Goal: Transaction & Acquisition: Purchase product/service

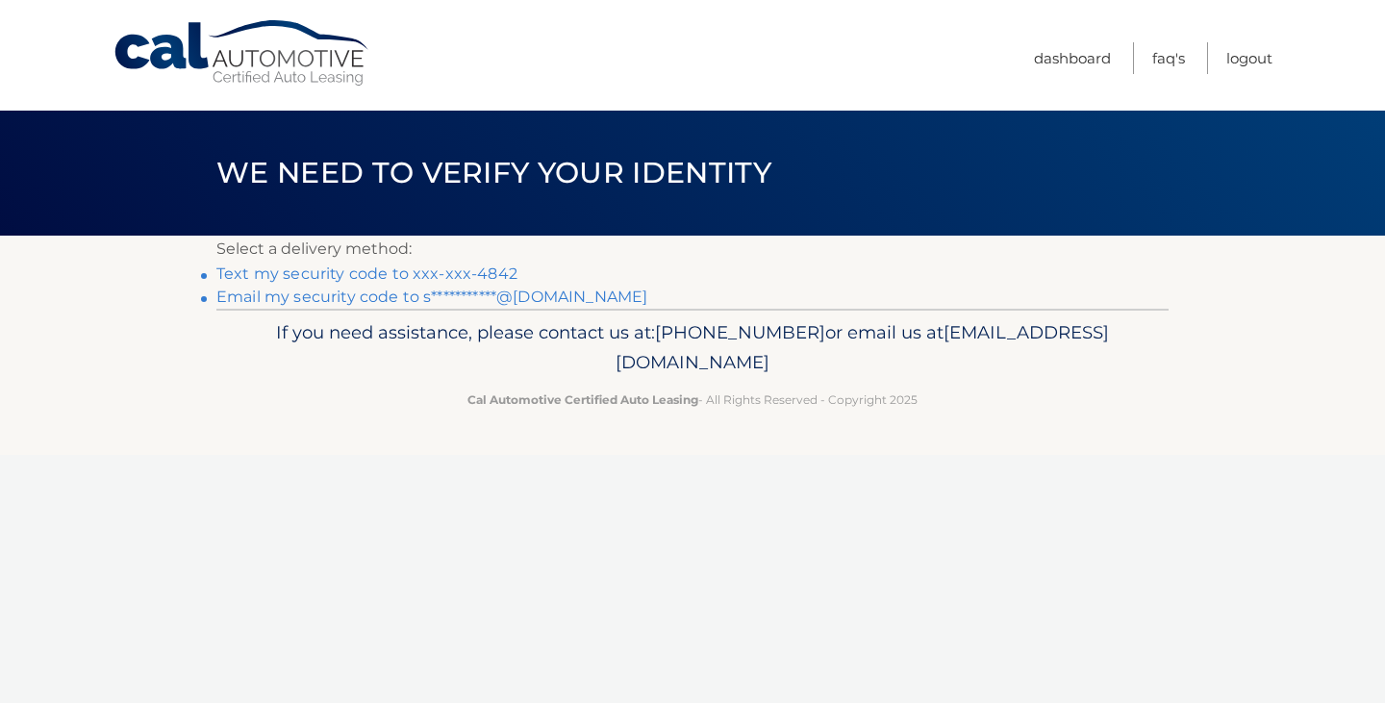
click at [486, 274] on link "Text my security code to xxx-xxx-4842" at bounding box center [366, 274] width 301 height 18
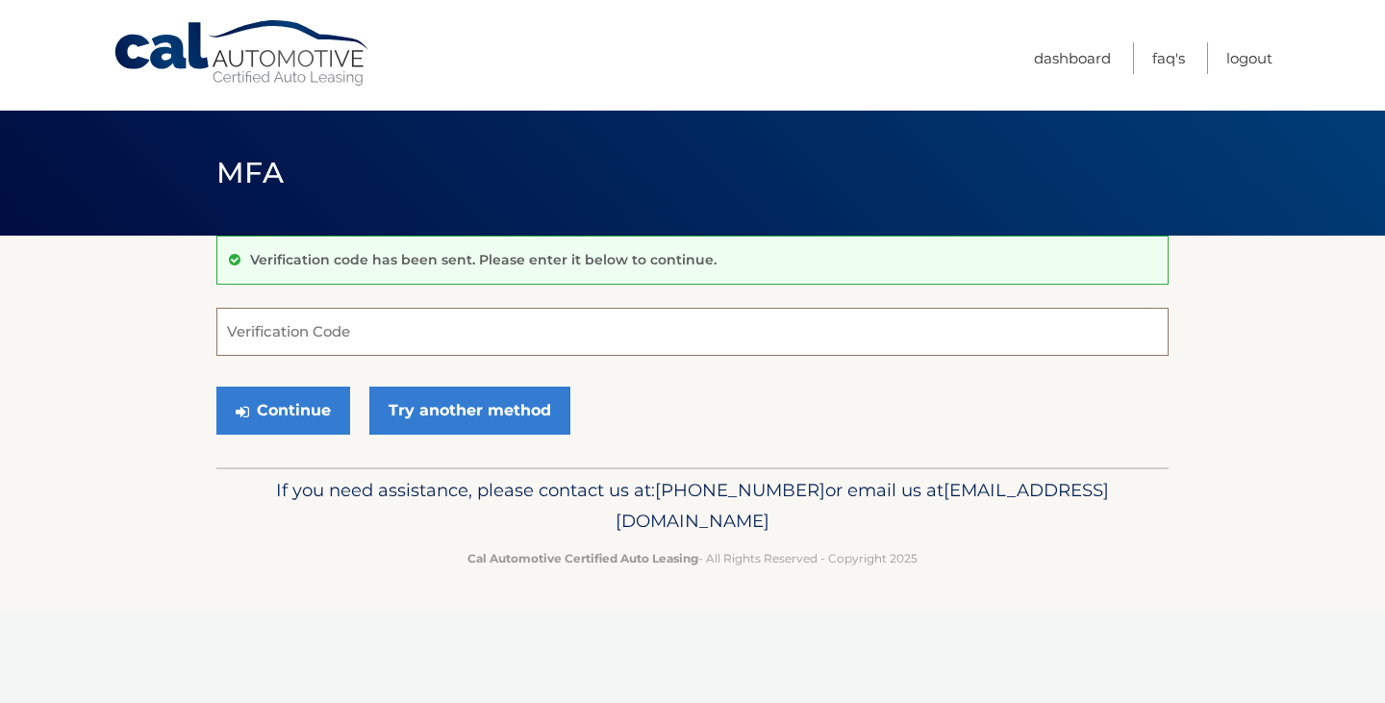
click at [451, 331] on input "Verification Code" at bounding box center [692, 332] width 952 height 48
type input "769668"
click at [318, 414] on button "Continue" at bounding box center [283, 411] width 134 height 48
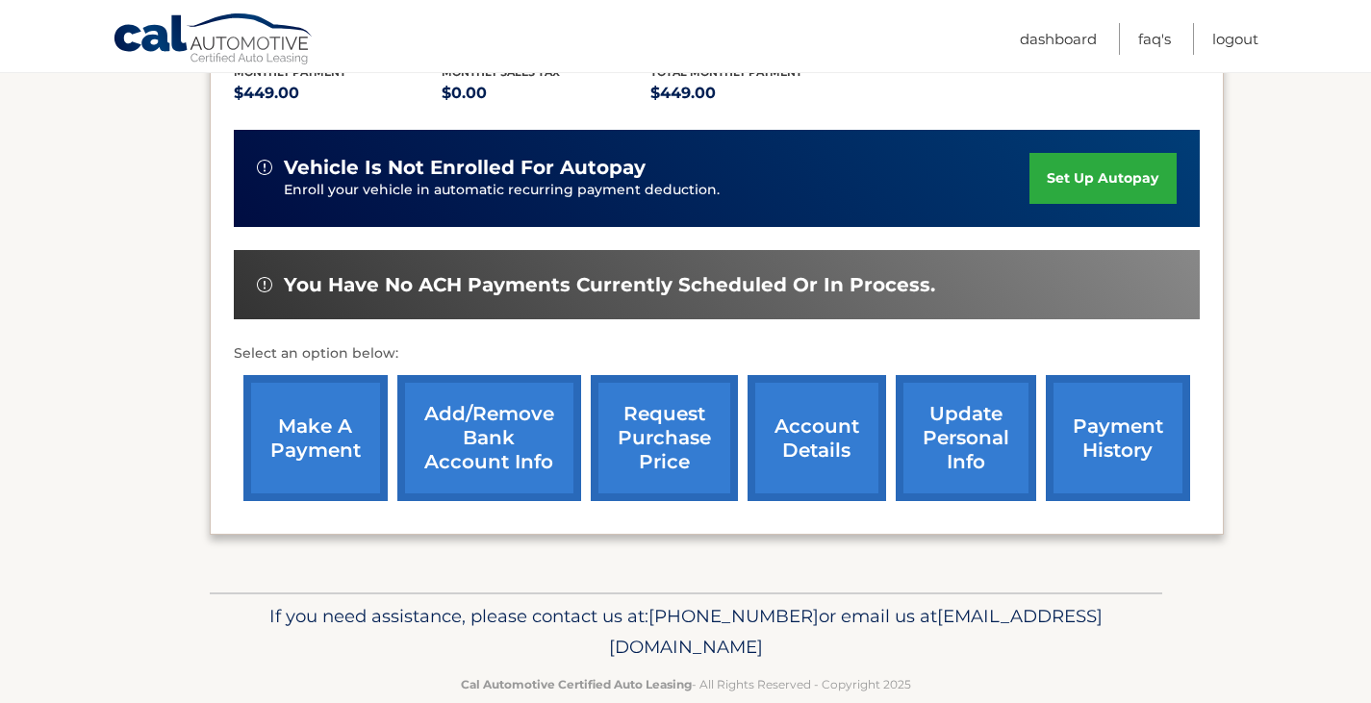
scroll to position [462, 0]
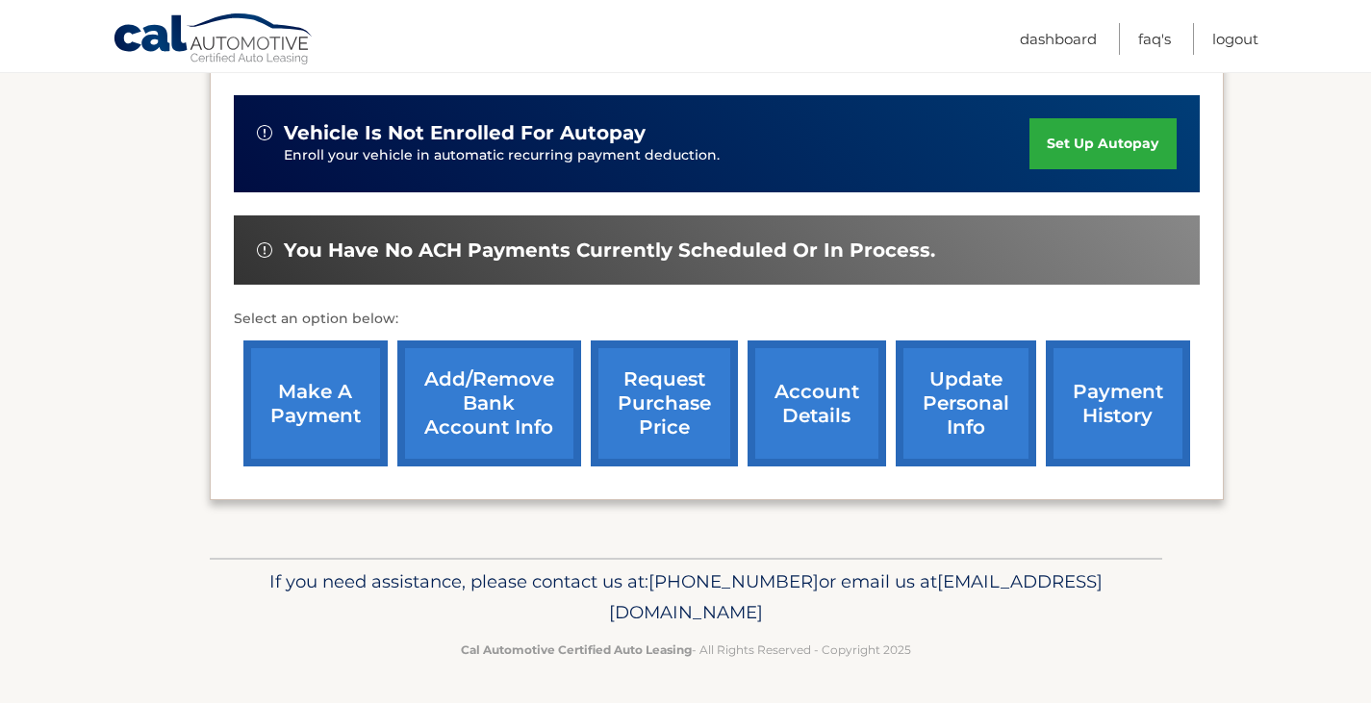
click at [331, 426] on link "make a payment" at bounding box center [315, 404] width 144 height 126
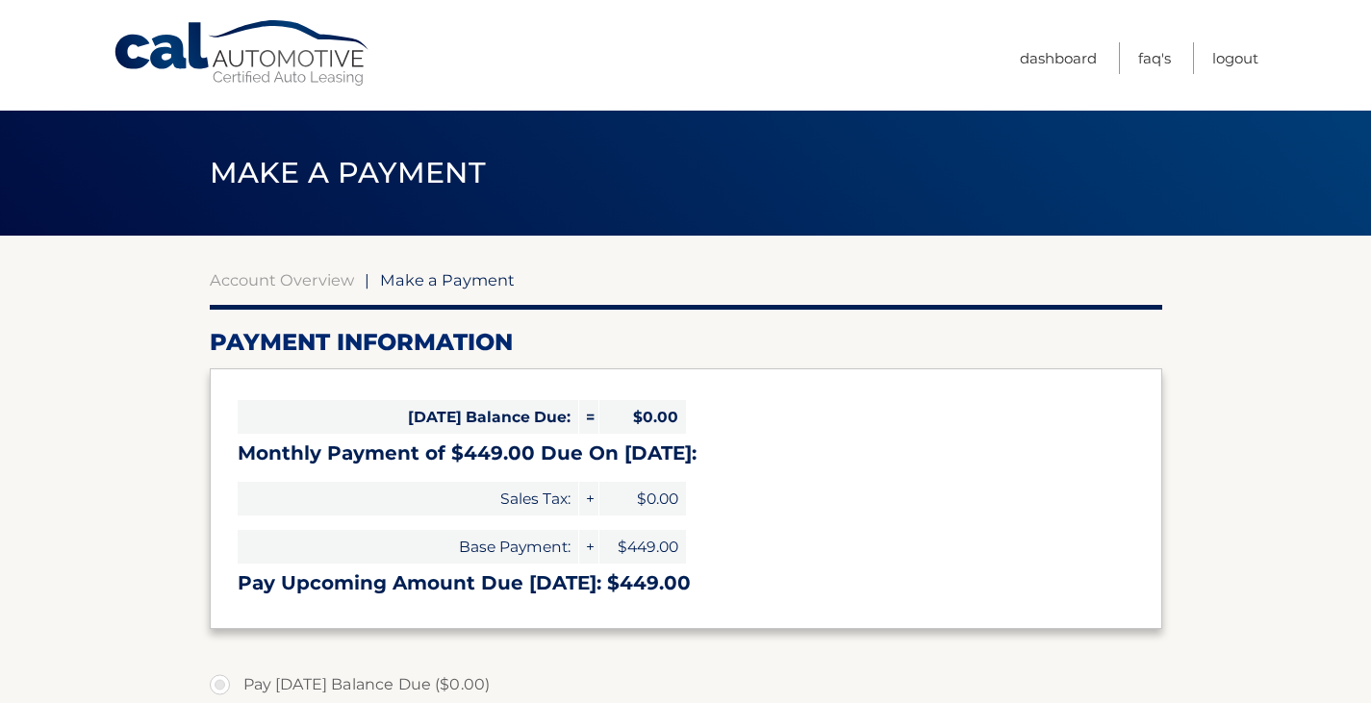
select select "Mzg3MTU0YzEtMjRmOS00NzRmLWEyYTItZWY4MDU5N2M4NzI3"
click at [292, 283] on link "Account Overview" at bounding box center [282, 279] width 144 height 19
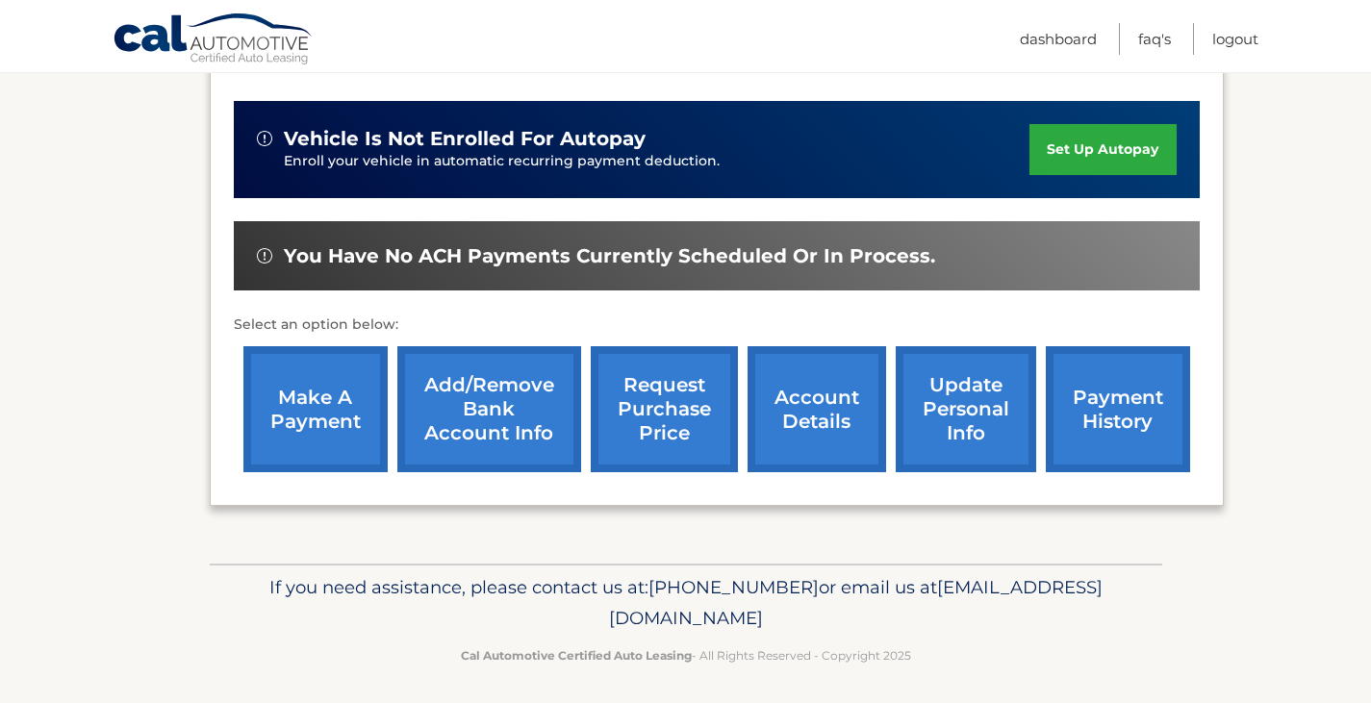
scroll to position [462, 0]
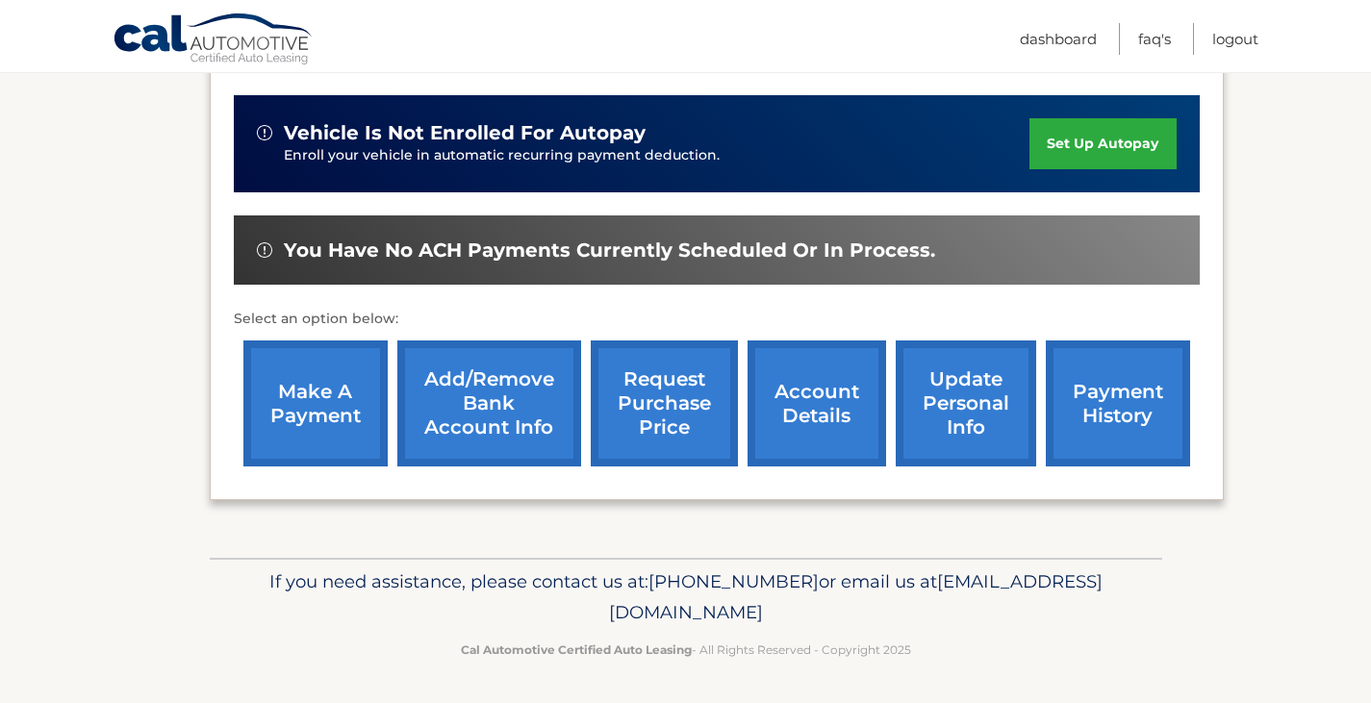
click at [336, 404] on link "make a payment" at bounding box center [315, 404] width 144 height 126
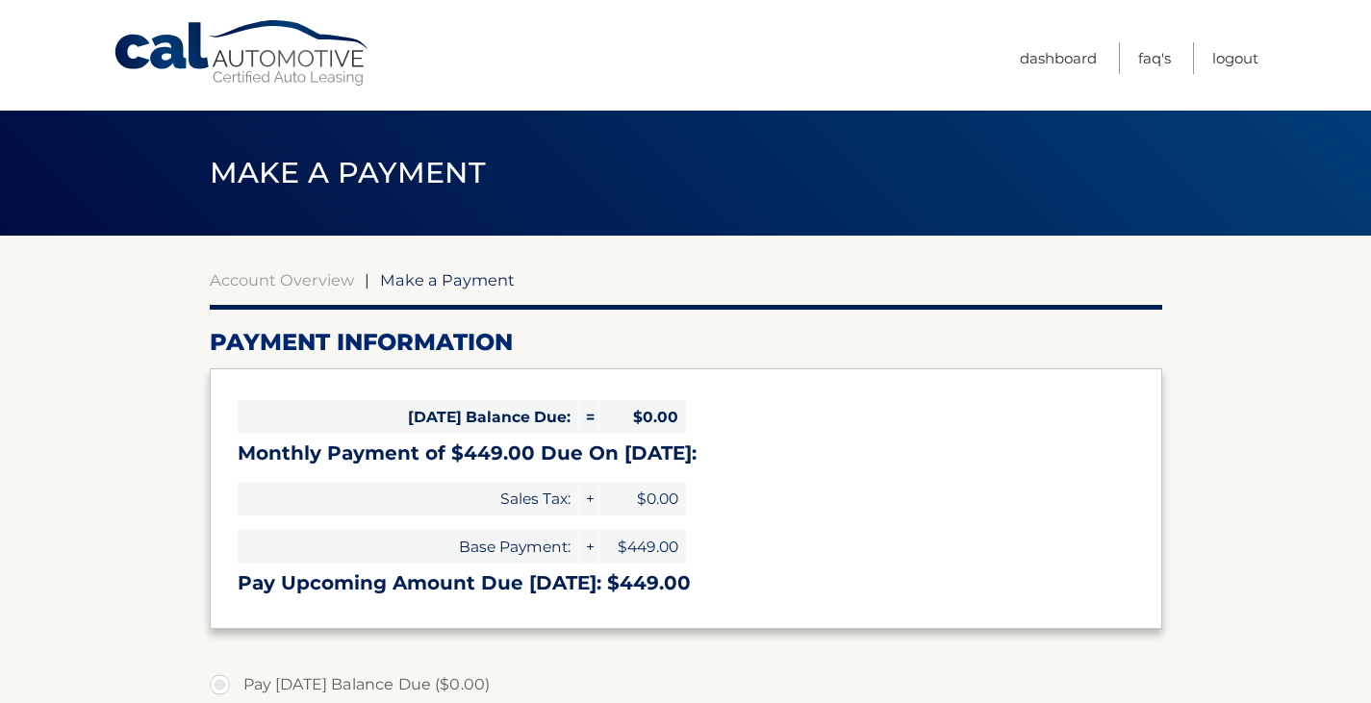
select select "Mzg3MTU0YzEtMjRmOS00NzRmLWEyYTItZWY4MDU5N2M4NzI3"
click at [330, 279] on link "Account Overview" at bounding box center [282, 279] width 144 height 19
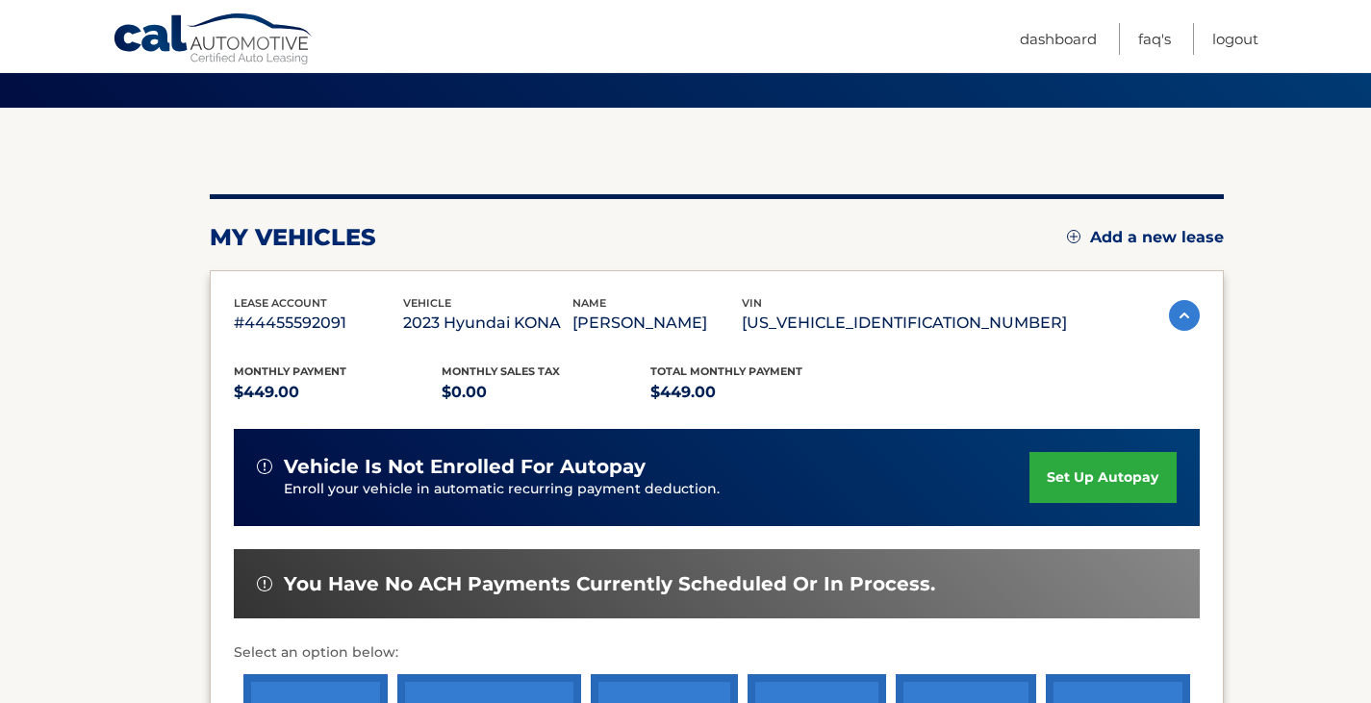
scroll to position [289, 0]
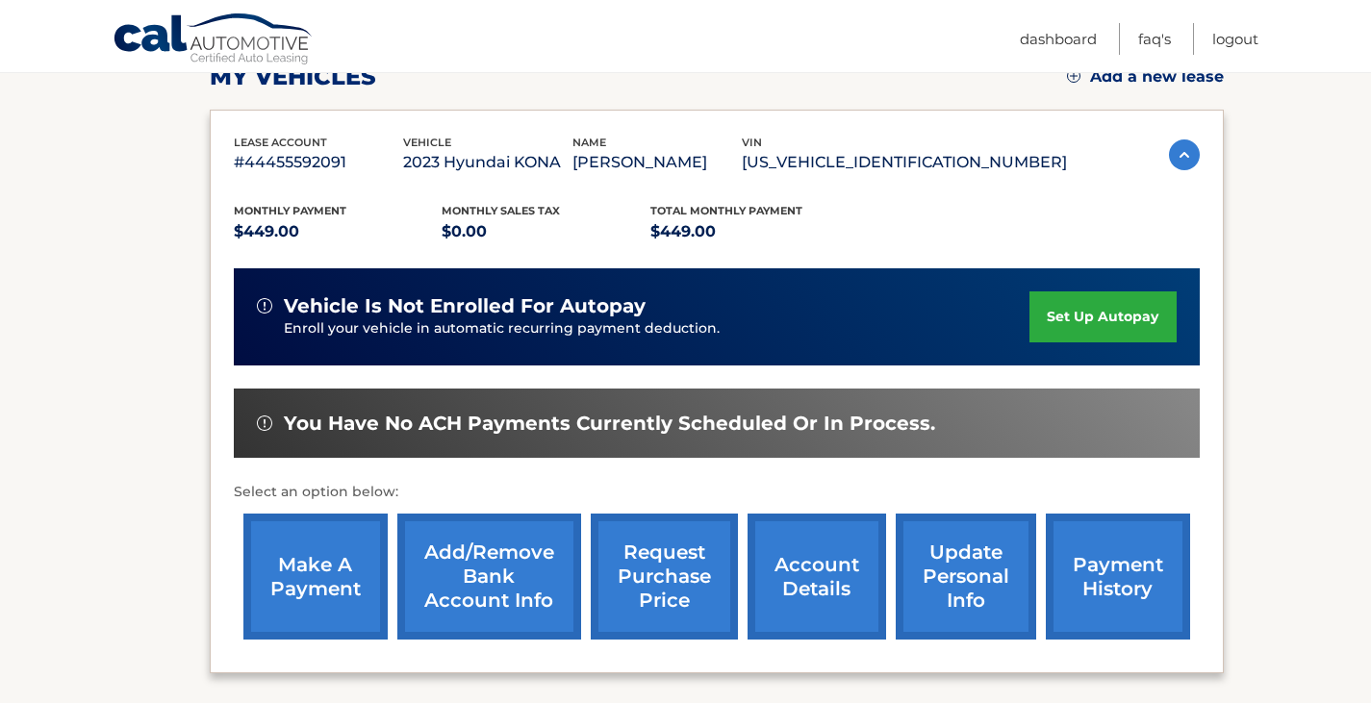
click at [1160, 579] on link "payment history" at bounding box center [1118, 577] width 144 height 126
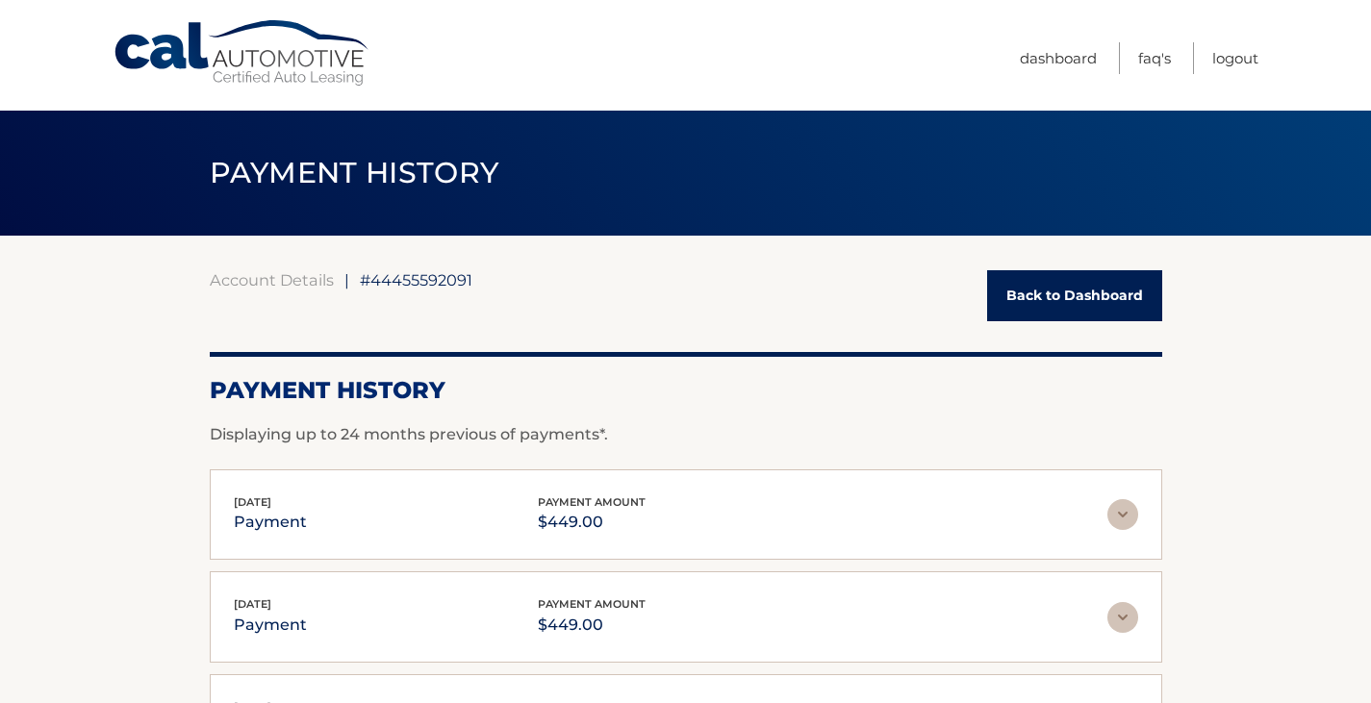
click at [1131, 517] on img at bounding box center [1122, 514] width 31 height 31
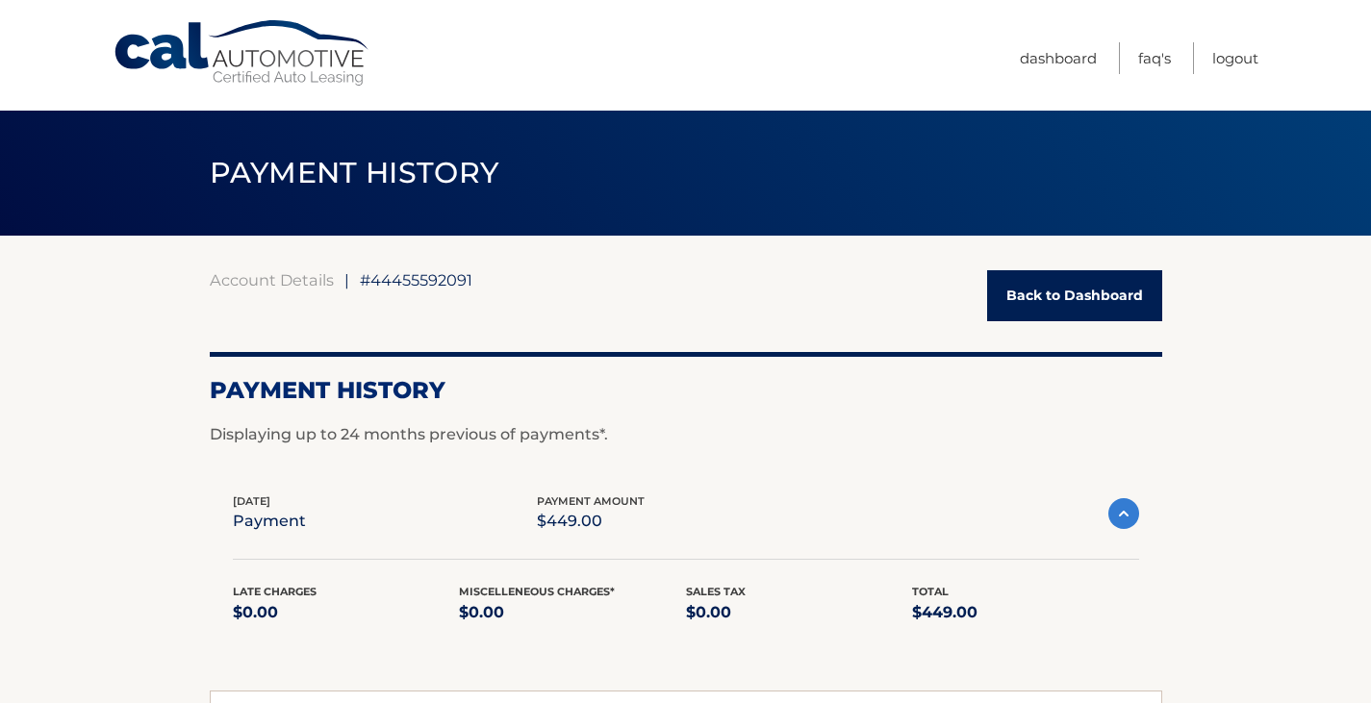
click at [305, 289] on span "Account Details" at bounding box center [272, 279] width 124 height 19
click at [318, 279] on link "Account Details" at bounding box center [272, 279] width 124 height 19
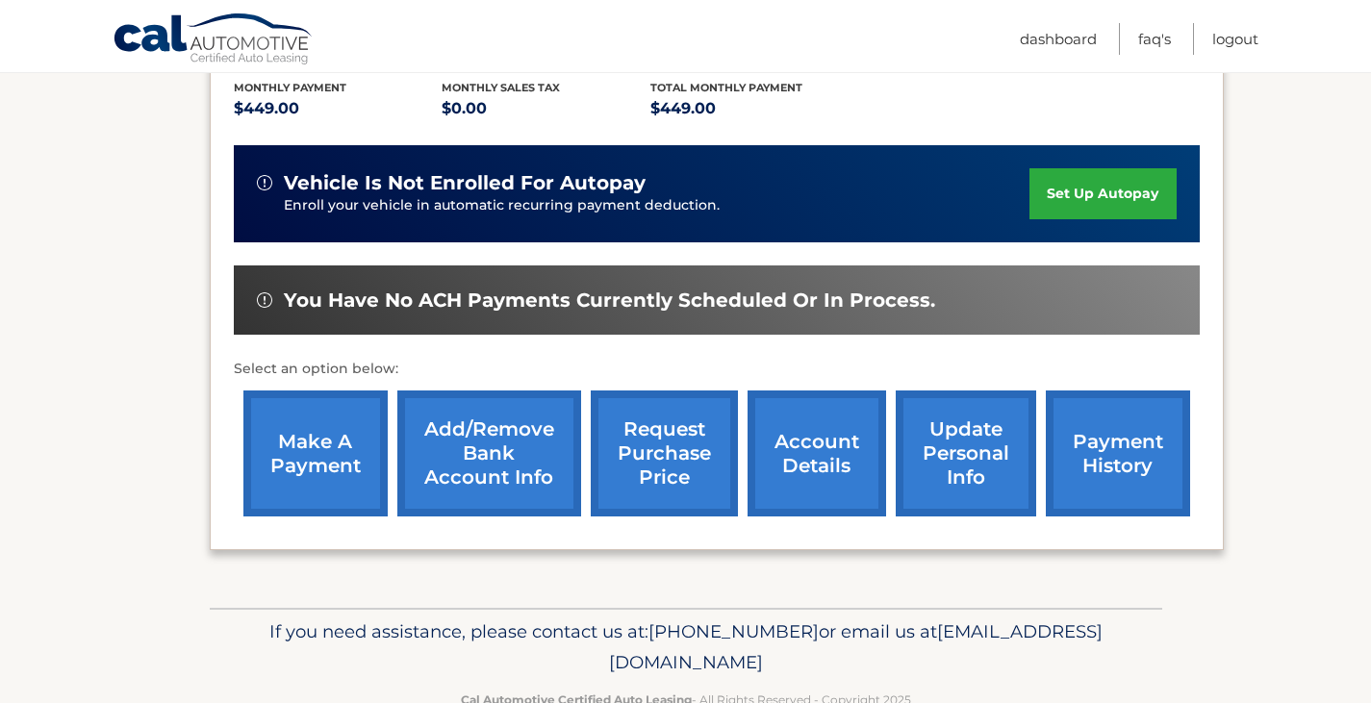
scroll to position [462, 0]
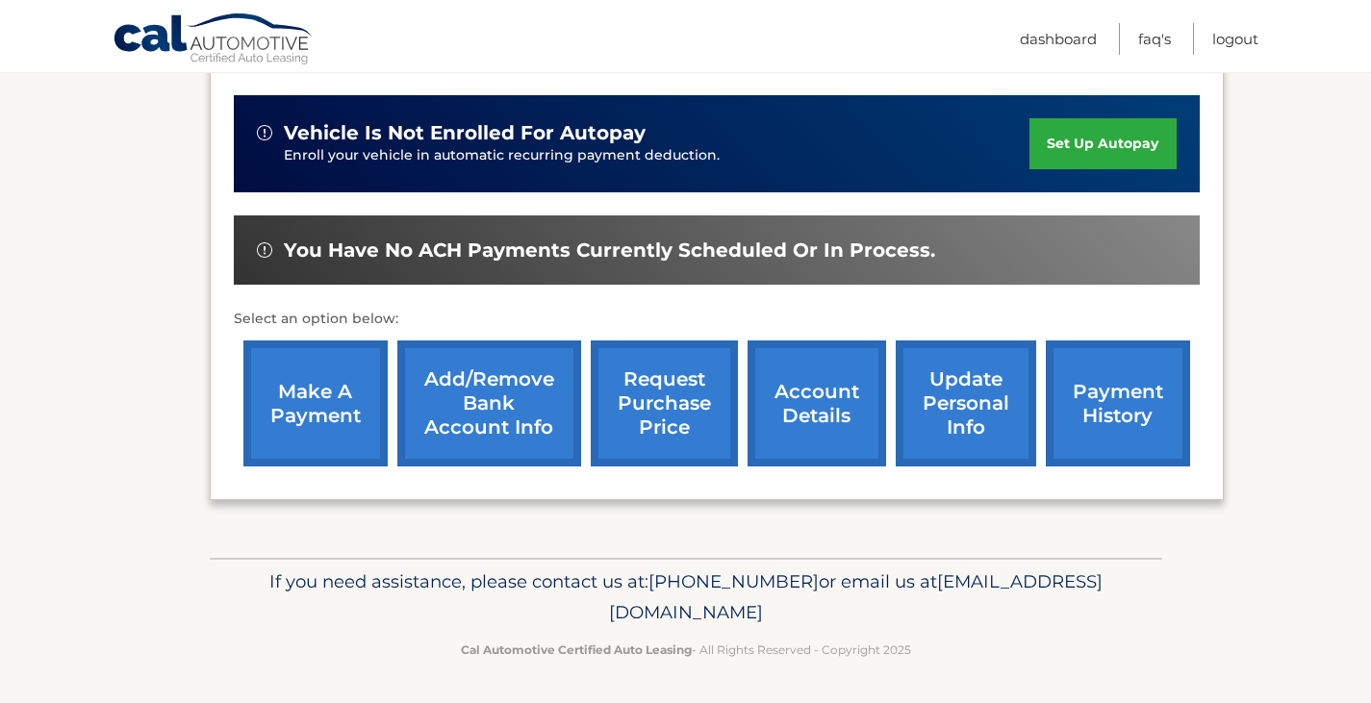
click at [353, 357] on link "make a payment" at bounding box center [315, 404] width 144 height 126
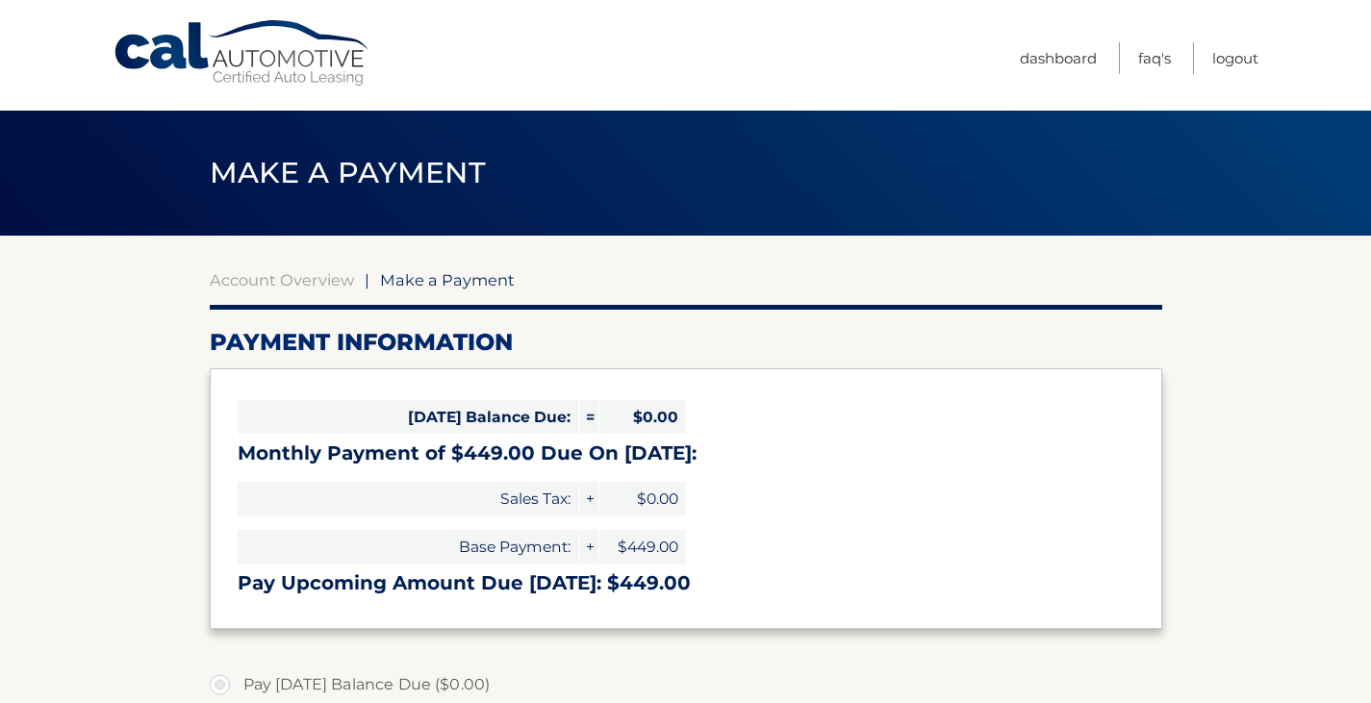
select select "Mzg3MTU0YzEtMjRmOS00NzRmLWEyYTItZWY4MDU5N2M4NzI3"
